Goal: Navigation & Orientation: Find specific page/section

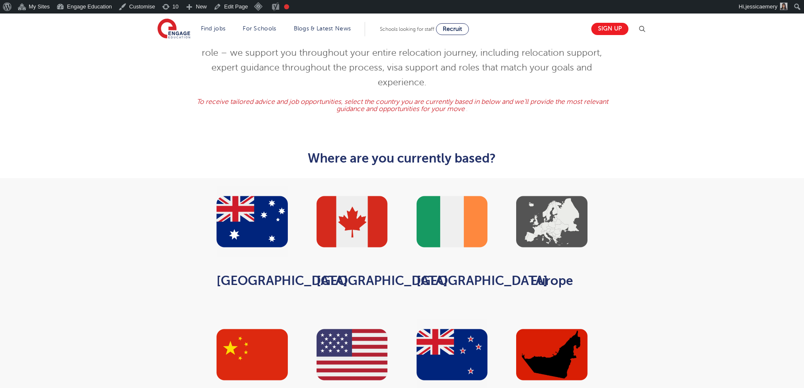
scroll to position [338, 0]
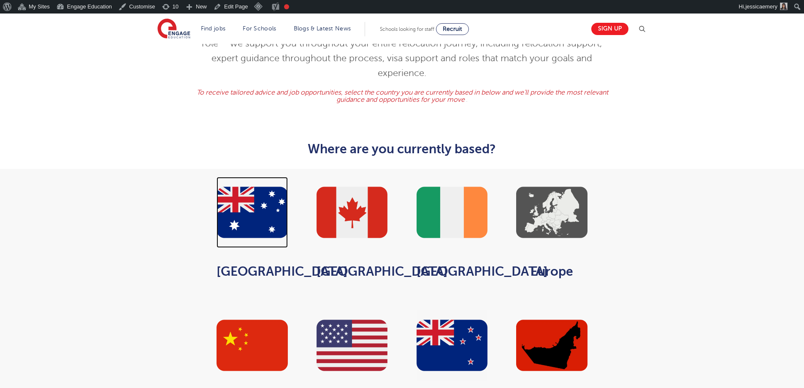
click at [271, 186] on img at bounding box center [251, 212] width 71 height 71
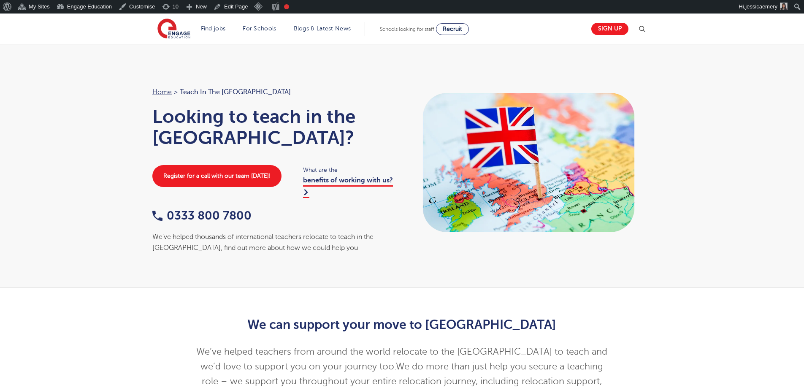
scroll to position [333, 0]
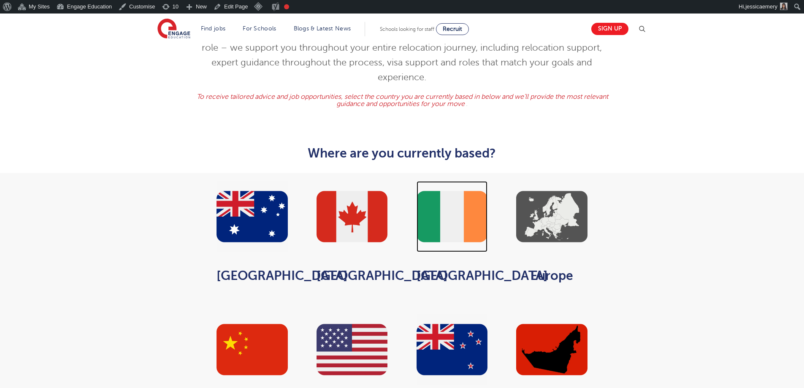
click at [458, 197] on img at bounding box center [452, 216] width 71 height 71
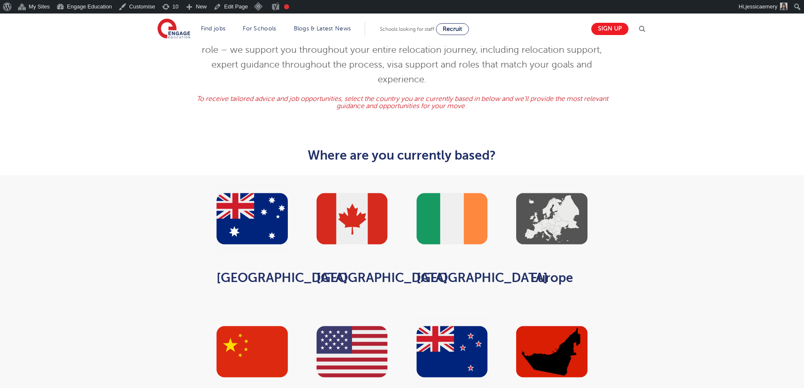
scroll to position [331, 0]
click at [543, 189] on img at bounding box center [551, 218] width 71 height 71
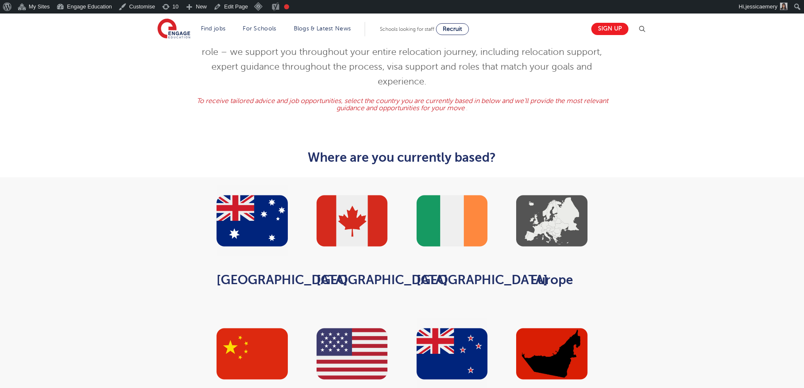
scroll to position [329, 0]
click at [269, 321] on img at bounding box center [251, 353] width 71 height 71
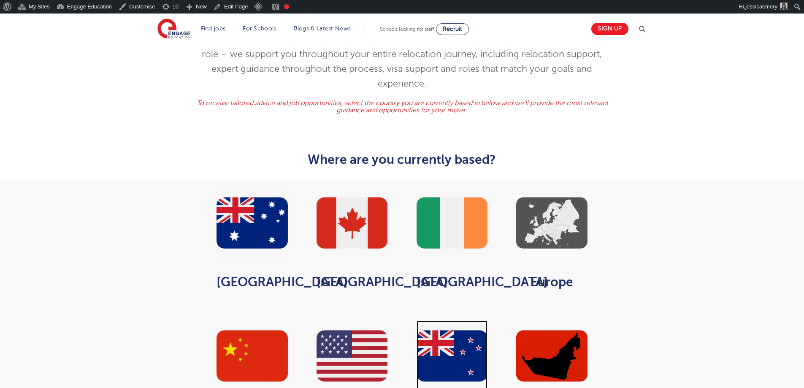
scroll to position [327, 0]
click at [458, 320] on img at bounding box center [452, 355] width 71 height 71
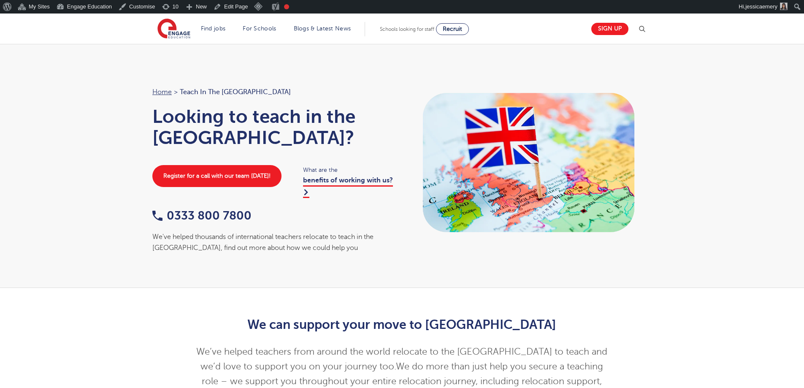
scroll to position [452, 0]
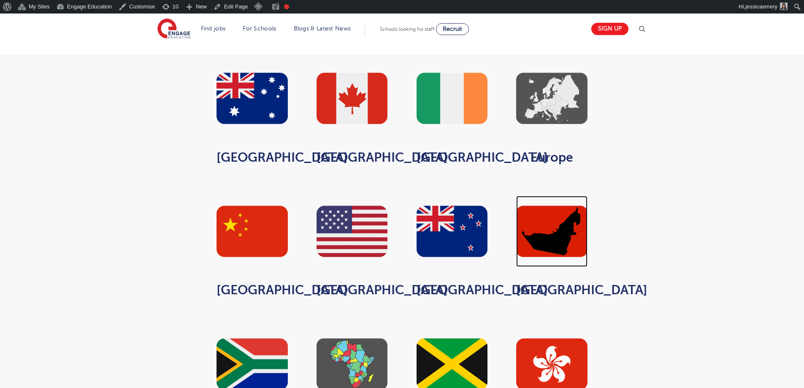
click at [562, 199] on img at bounding box center [551, 231] width 71 height 71
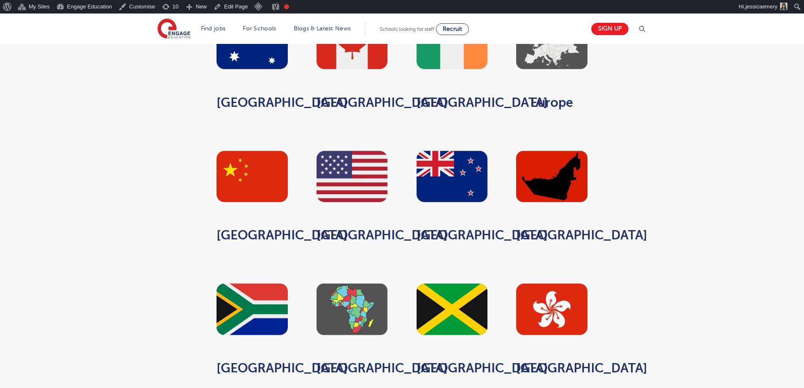
scroll to position [536, 0]
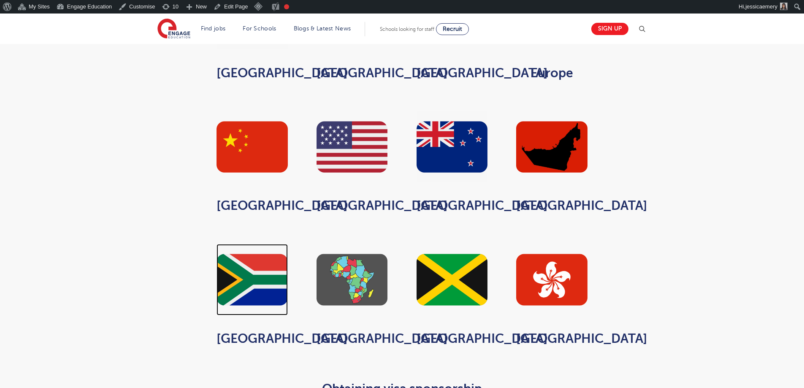
click at [271, 266] on img at bounding box center [251, 279] width 71 height 71
click at [360, 249] on img at bounding box center [351, 279] width 71 height 71
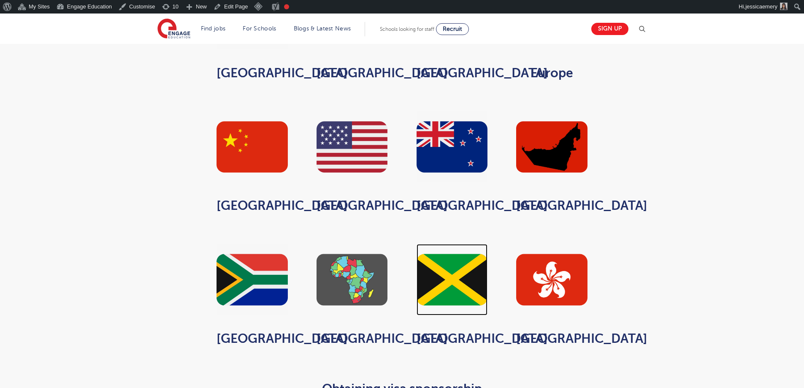
click at [454, 282] on img at bounding box center [452, 279] width 71 height 71
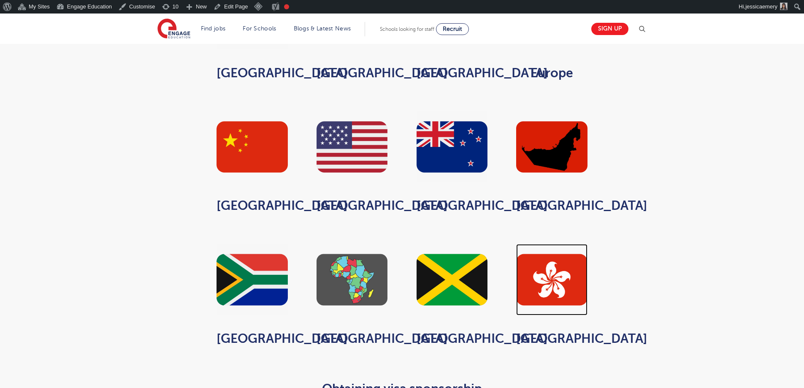
click at [546, 266] on img at bounding box center [551, 279] width 71 height 71
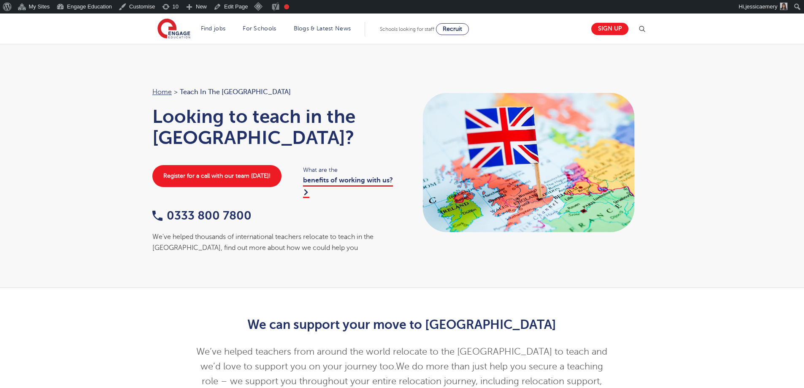
scroll to position [536, 0]
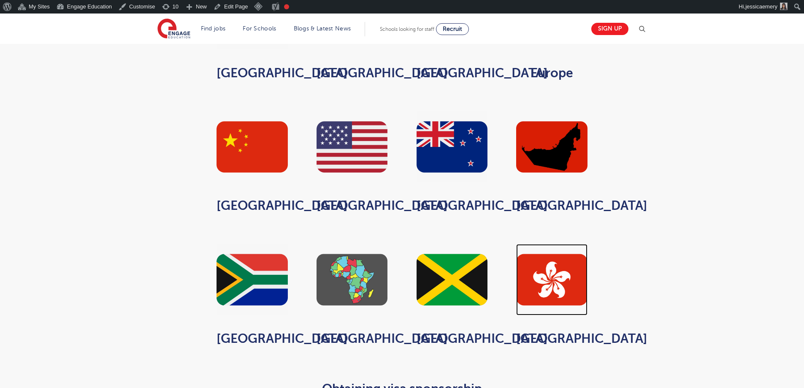
click at [562, 264] on img at bounding box center [551, 279] width 71 height 71
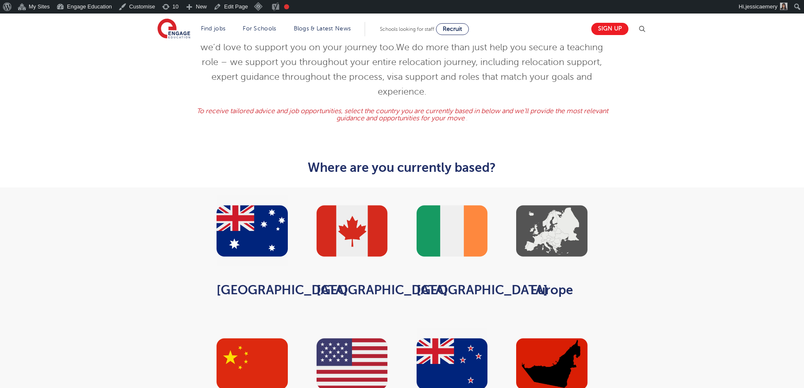
scroll to position [283, 0]
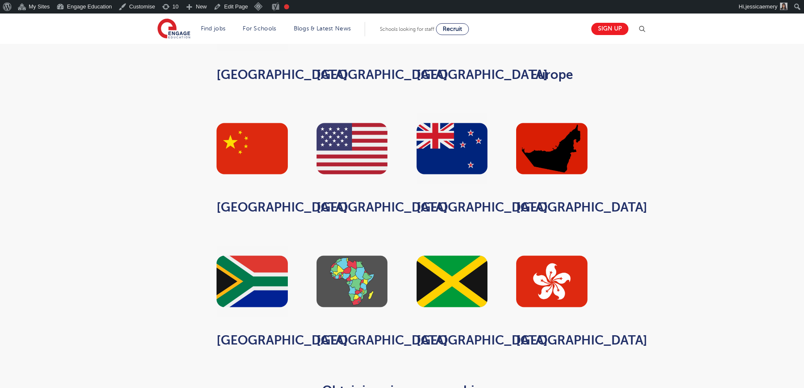
scroll to position [536, 0]
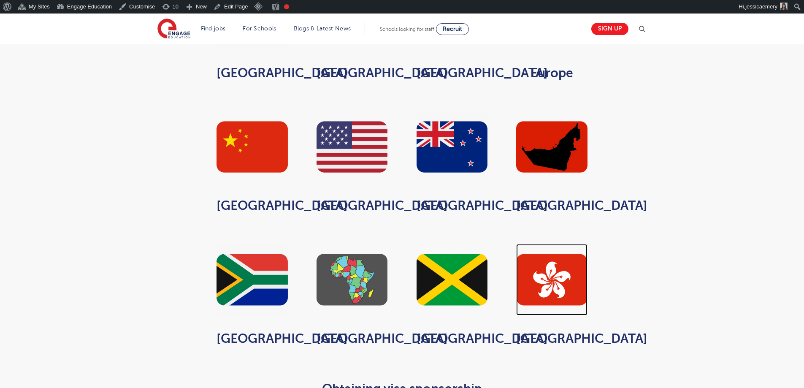
click at [560, 271] on img at bounding box center [551, 279] width 71 height 71
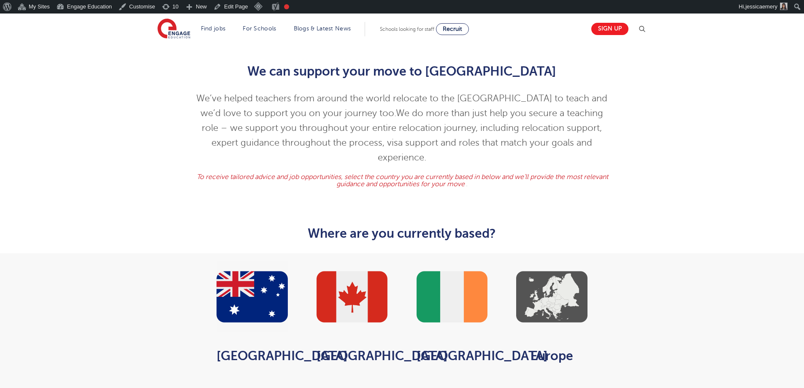
scroll to position [295, 0]
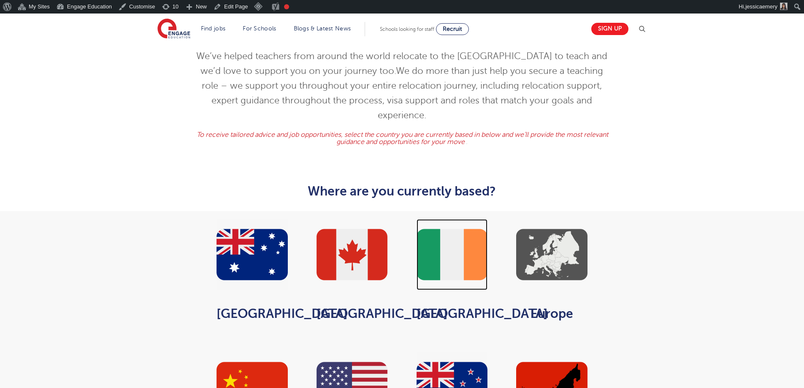
click at [433, 222] on img at bounding box center [452, 254] width 71 height 71
